Goal: Register for event/course

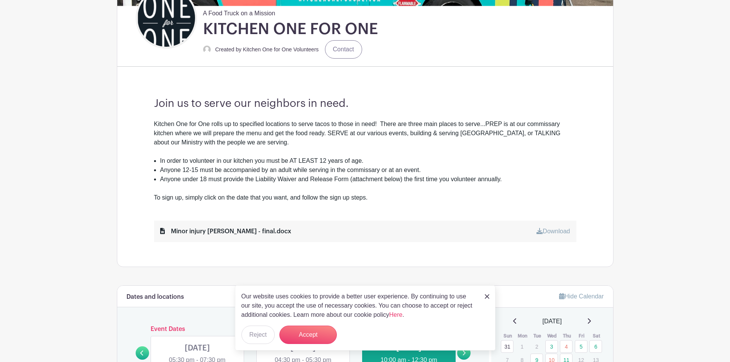
scroll to position [192, 0]
click at [488, 293] on link at bounding box center [487, 296] width 5 height 9
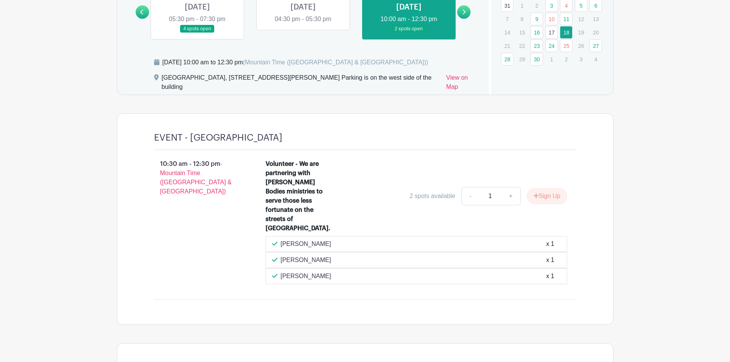
scroll to position [537, 0]
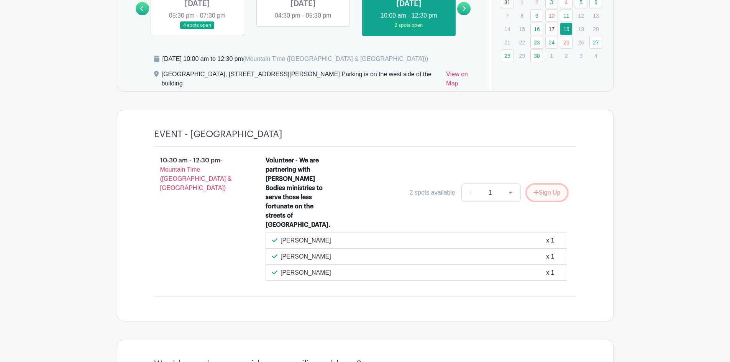
click at [546, 186] on button "Sign Up" at bounding box center [547, 193] width 40 height 16
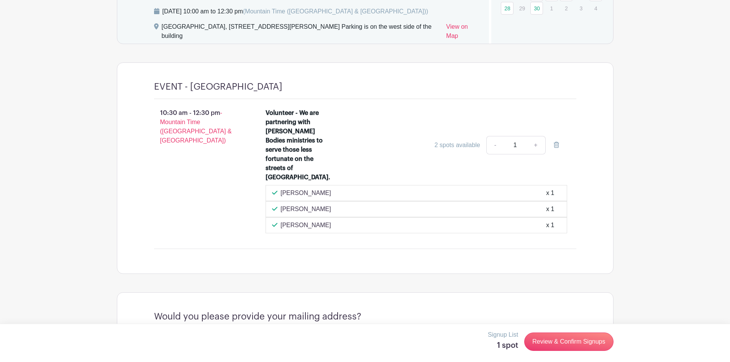
scroll to position [652, 0]
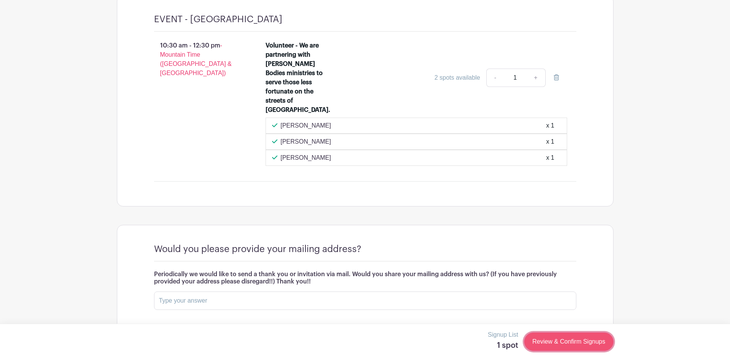
click at [560, 348] on link "Review & Confirm Signups" at bounding box center [568, 342] width 89 height 18
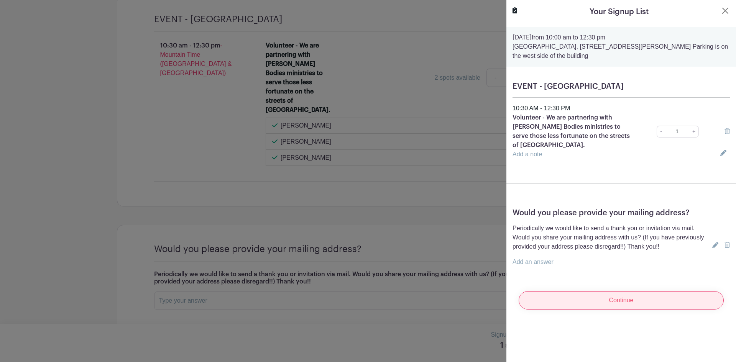
click at [590, 294] on input "Continue" at bounding box center [621, 300] width 205 height 18
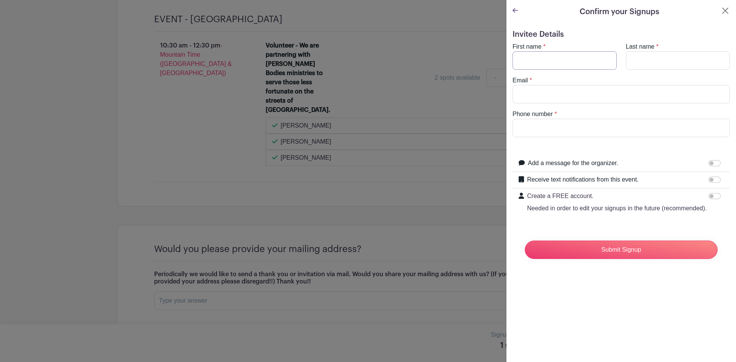
click at [551, 60] on input "First name" at bounding box center [565, 60] width 104 height 18
type input "Angel"
click at [705, 60] on input "Last name" at bounding box center [678, 60] width 104 height 18
type input "[PERSON_NAME]"
click at [664, 92] on input "Email" at bounding box center [621, 94] width 217 height 18
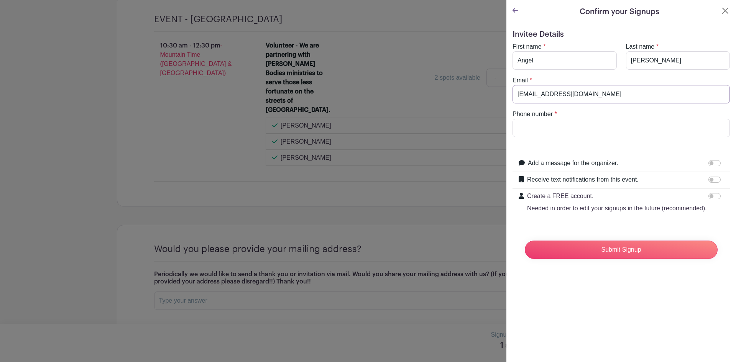
type input "[EMAIL_ADDRESS][DOMAIN_NAME]"
click at [594, 127] on input "Phone number" at bounding box center [621, 128] width 217 height 18
type input "1"
type input "[PHONE_NUMBER]"
click at [653, 253] on input "Submit Signup" at bounding box center [621, 250] width 193 height 18
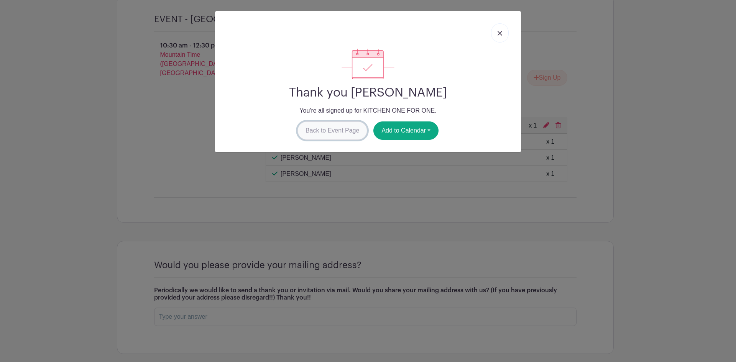
click at [361, 136] on link "Back to Event Page" at bounding box center [332, 131] width 70 height 18
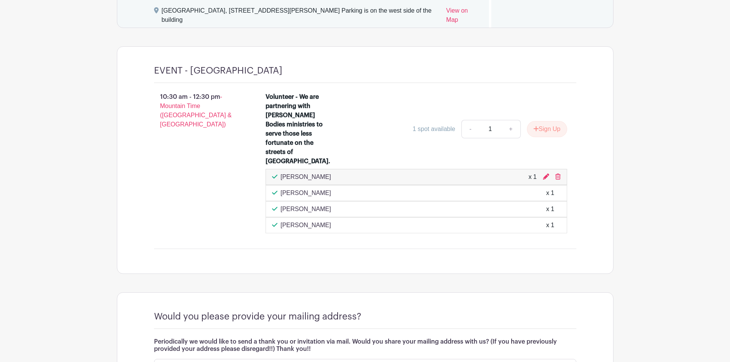
scroll to position [613, 0]
